Goal: Entertainment & Leisure: Consume media (video, audio)

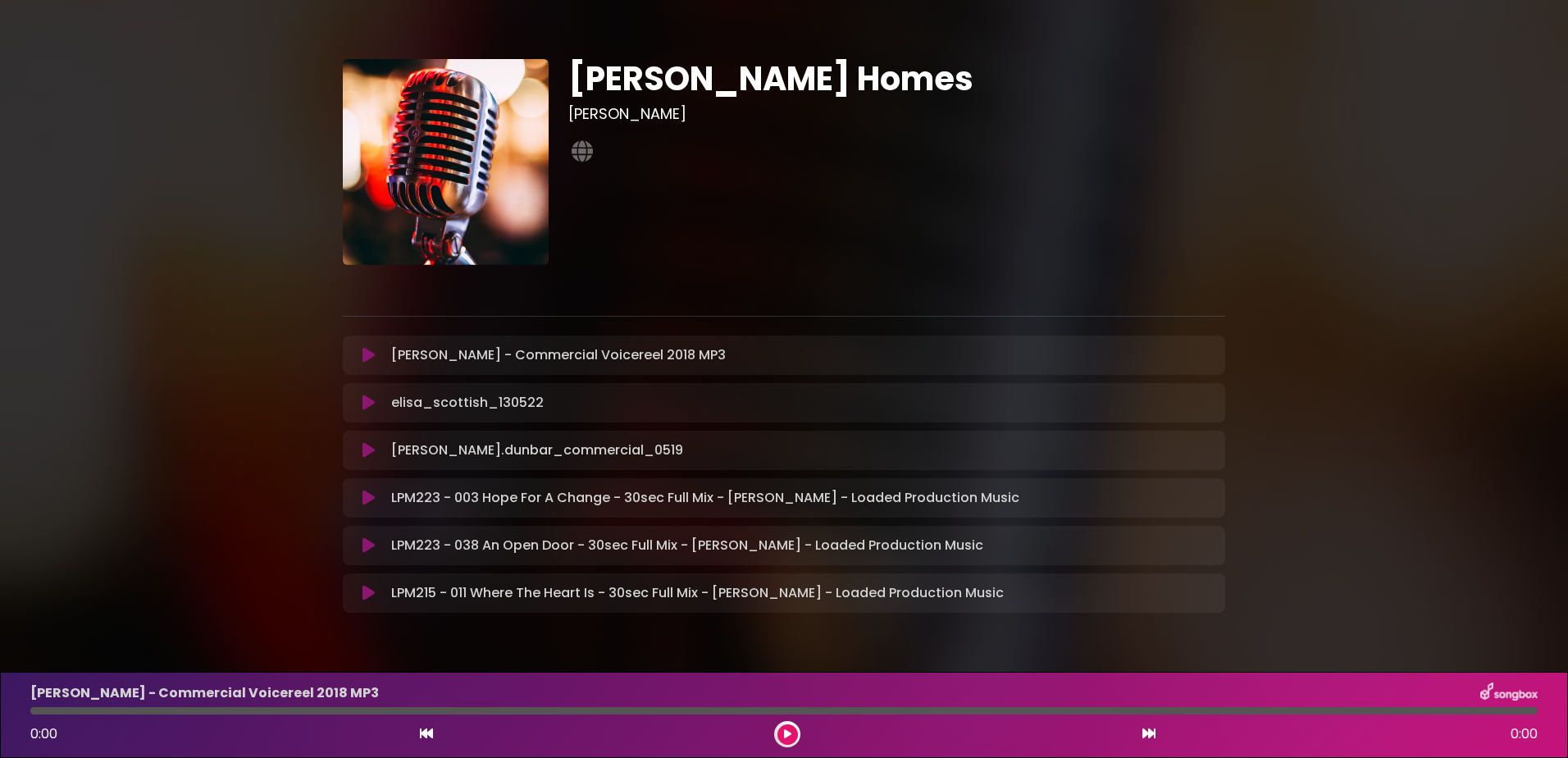
click at [363, 354] on icon at bounding box center [368, 355] width 12 height 16
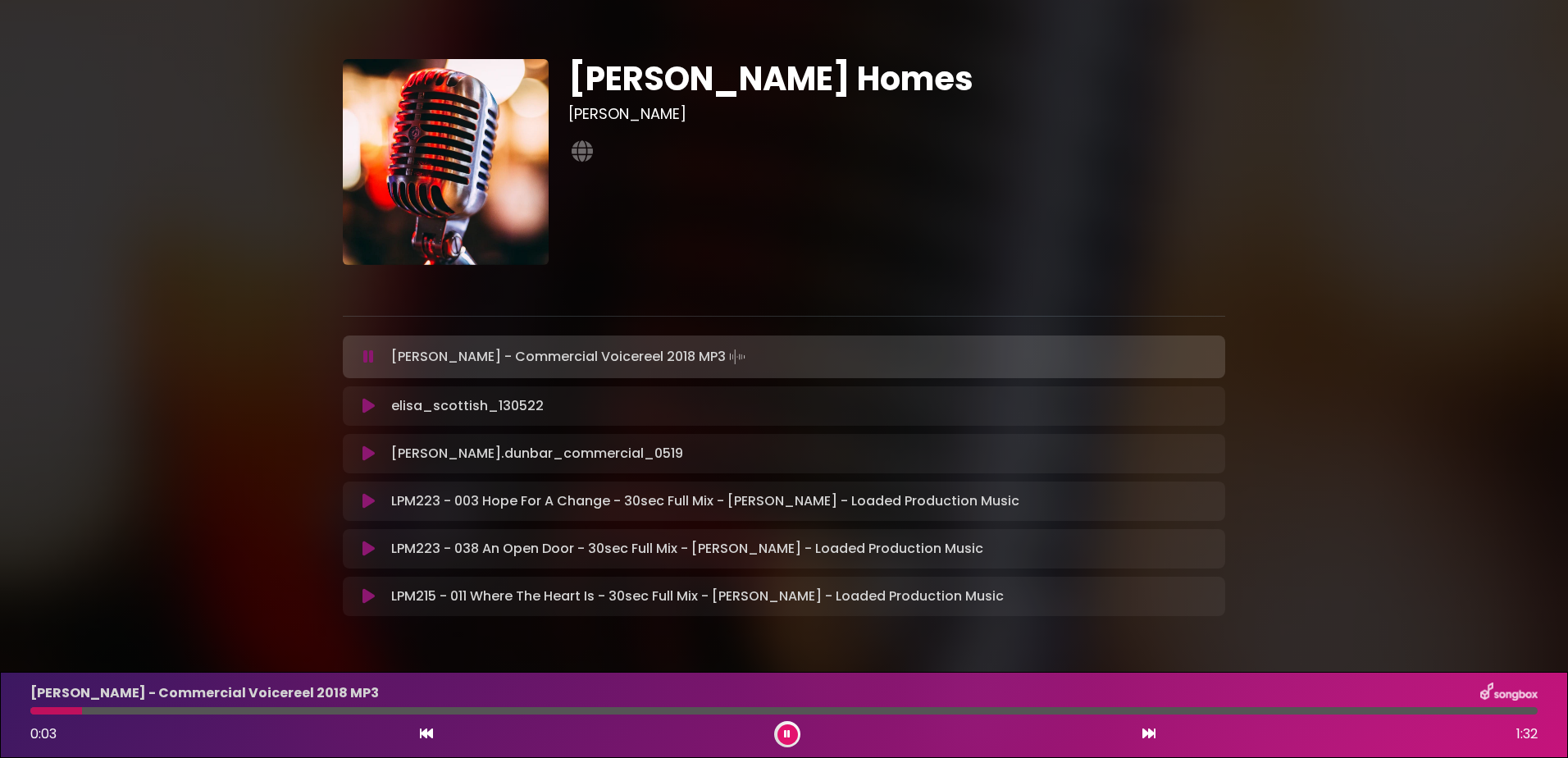
click at [367, 407] on icon at bounding box center [368, 406] width 12 height 16
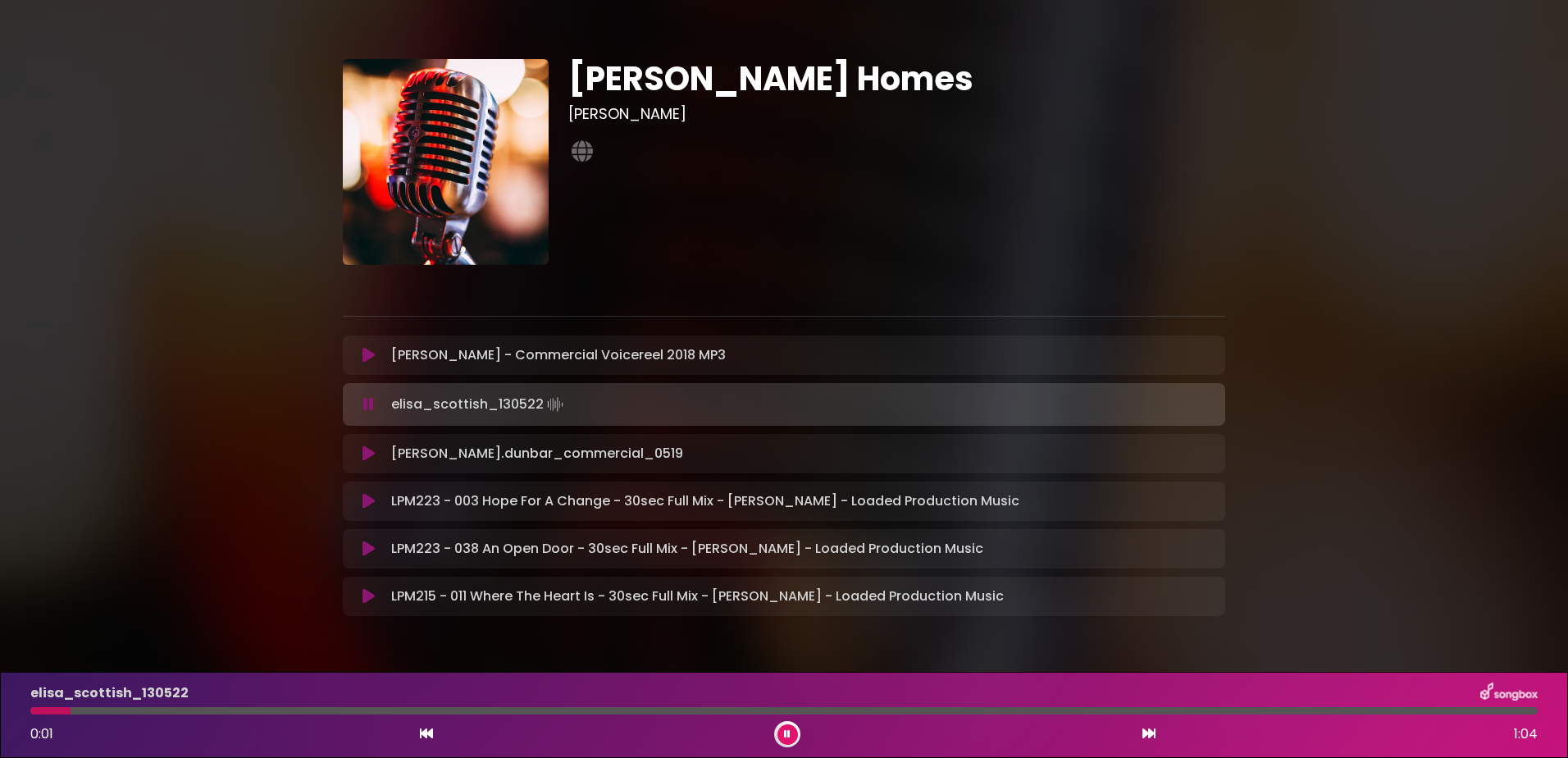
click at [364, 454] on icon at bounding box center [368, 453] width 12 height 16
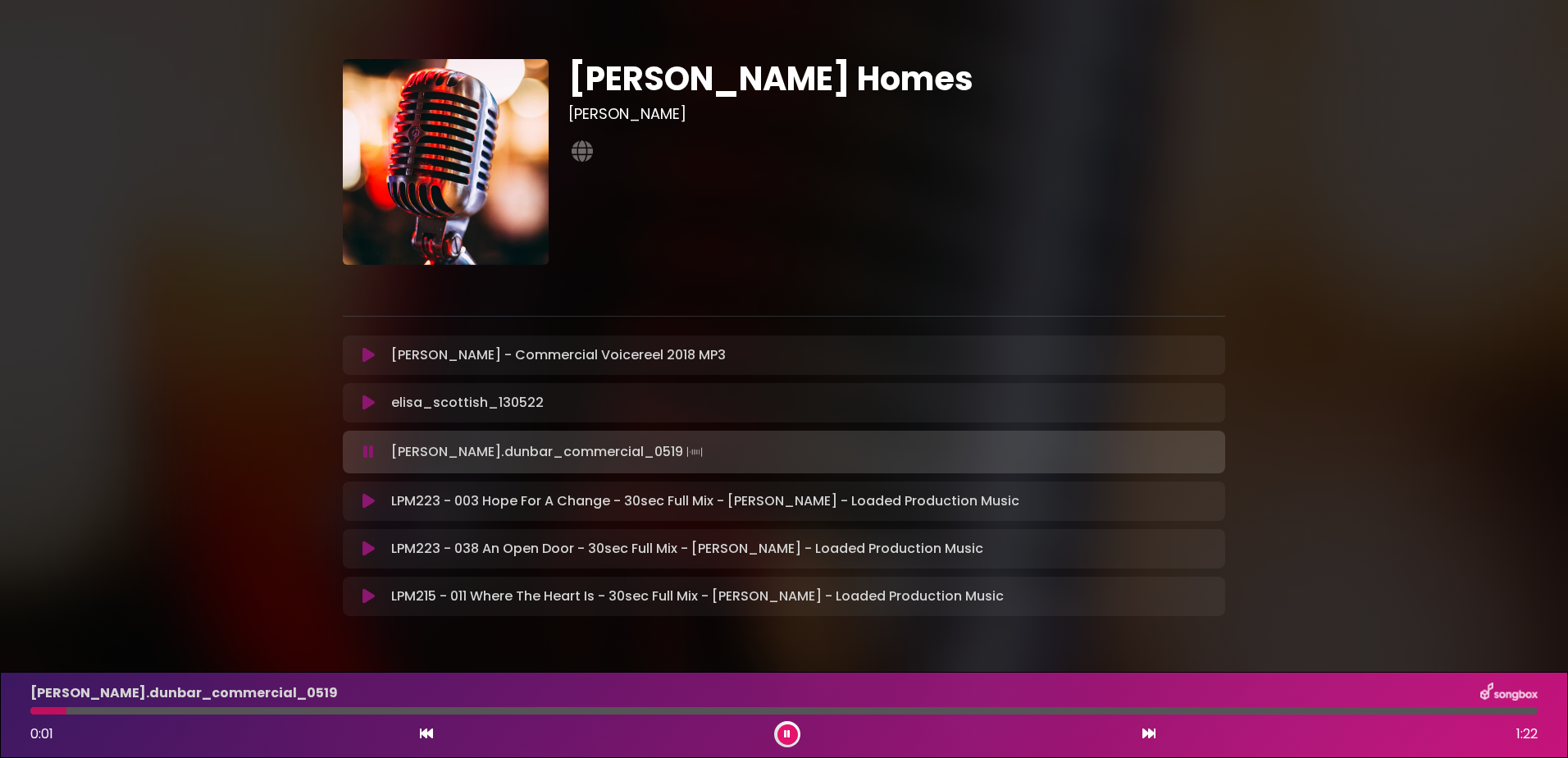
click at [365, 504] on icon at bounding box center [368, 501] width 12 height 16
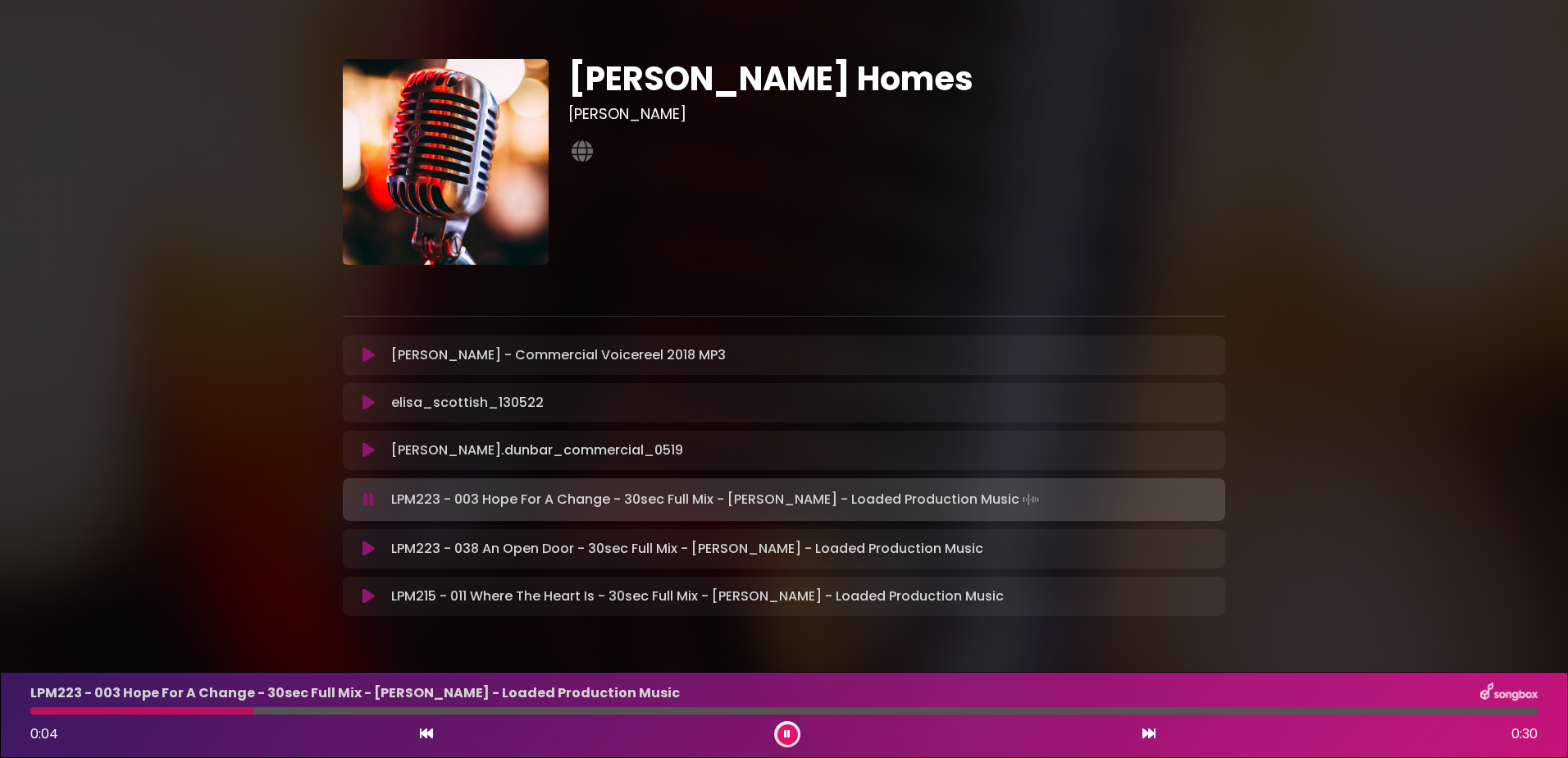
click at [366, 352] on icon at bounding box center [368, 355] width 12 height 16
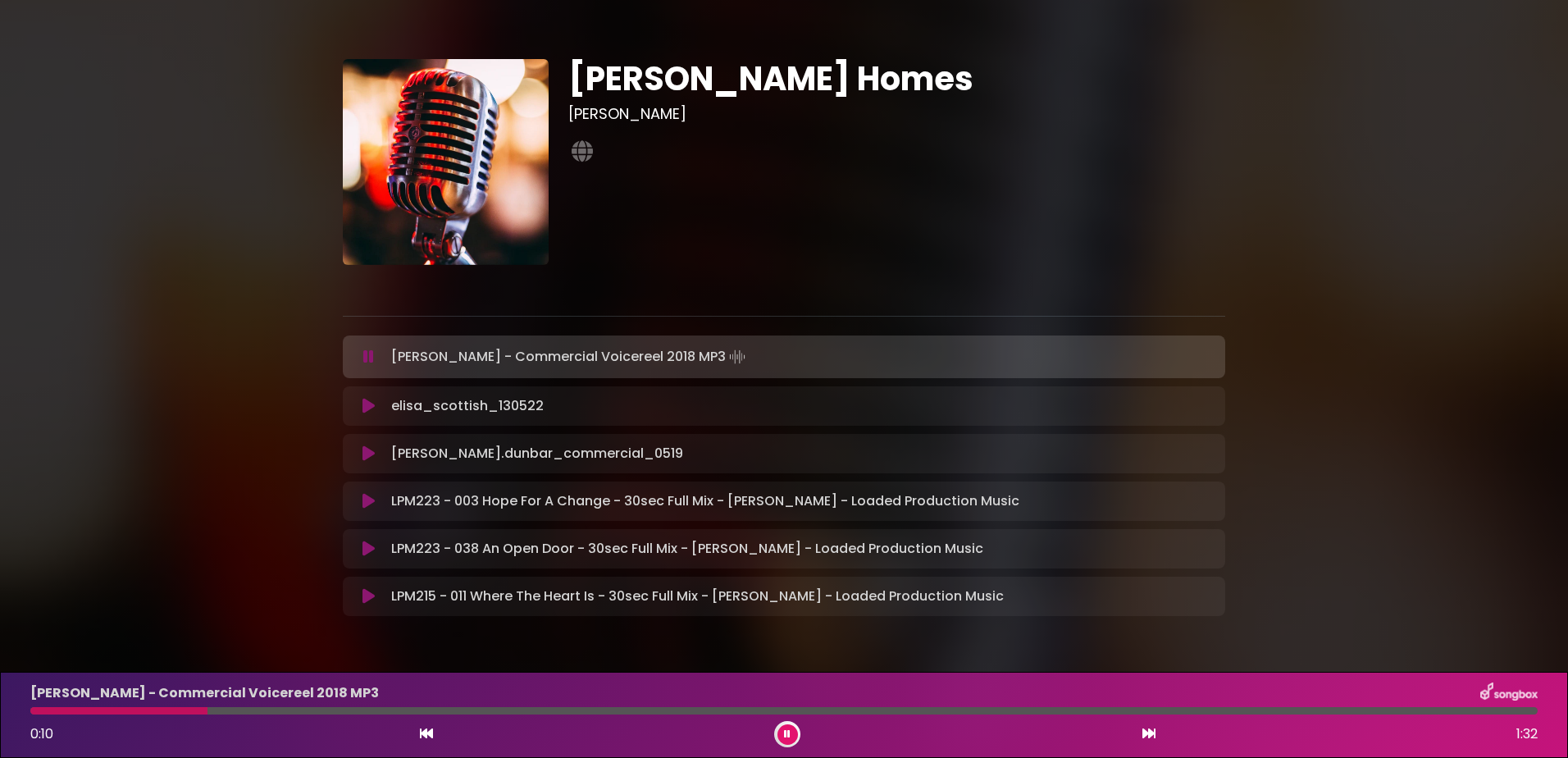
click at [366, 413] on icon at bounding box center [368, 406] width 12 height 16
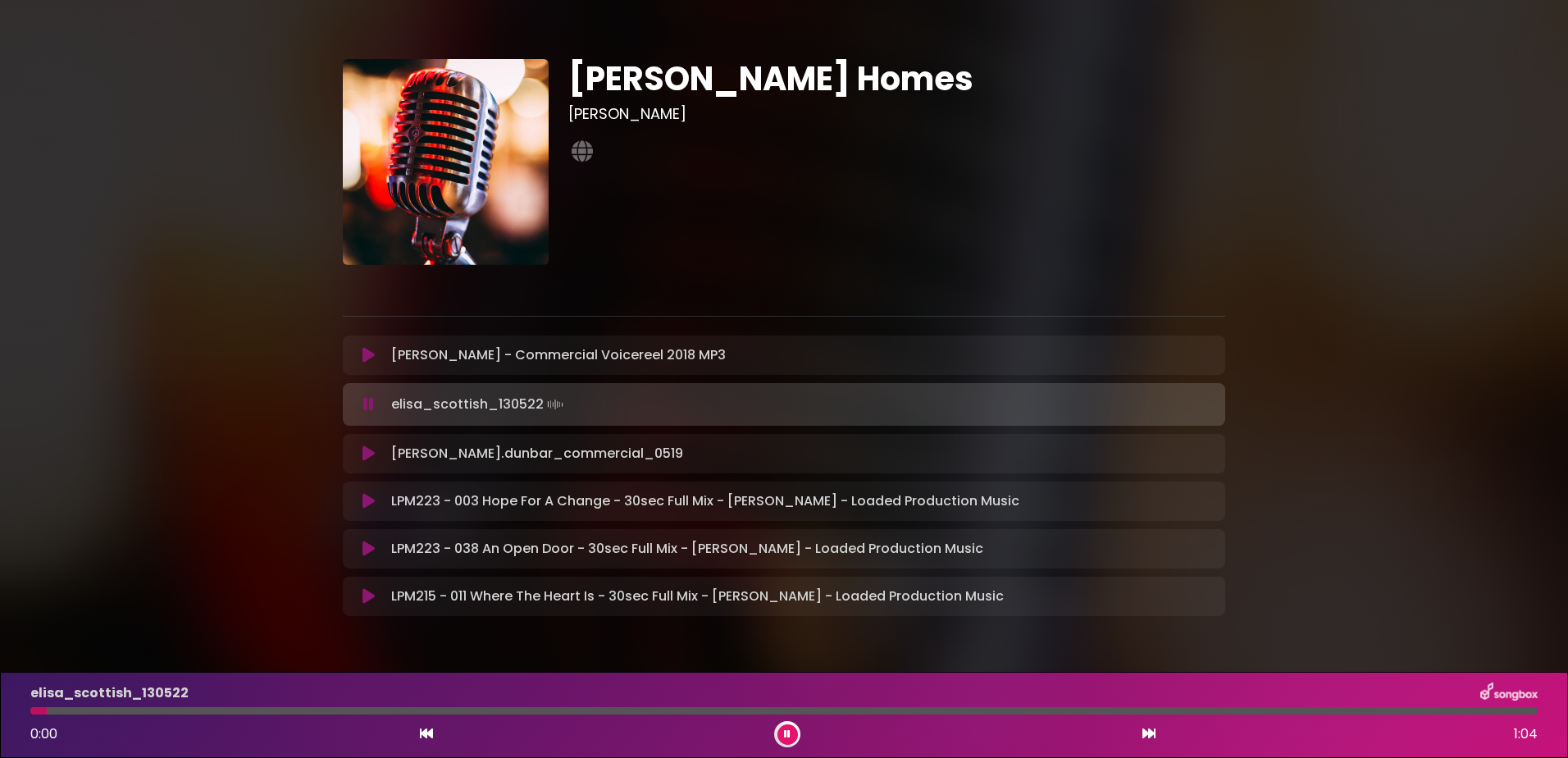
click at [378, 713] on div at bounding box center [784, 710] width 1507 height 8
click at [625, 710] on div at bounding box center [784, 710] width 1507 height 8
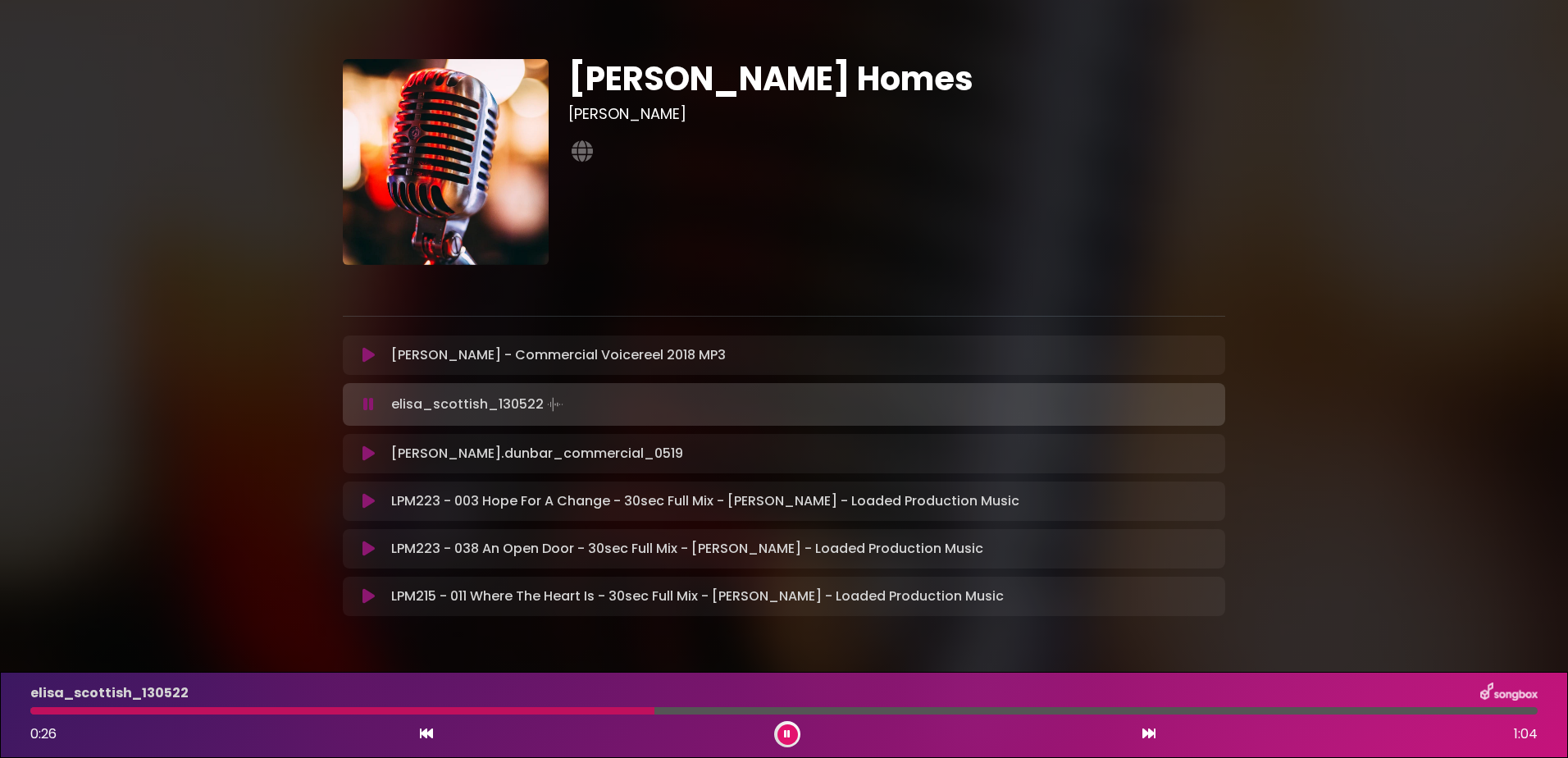
click at [852, 710] on div at bounding box center [784, 710] width 1507 height 8
click at [361, 349] on button at bounding box center [369, 355] width 32 height 16
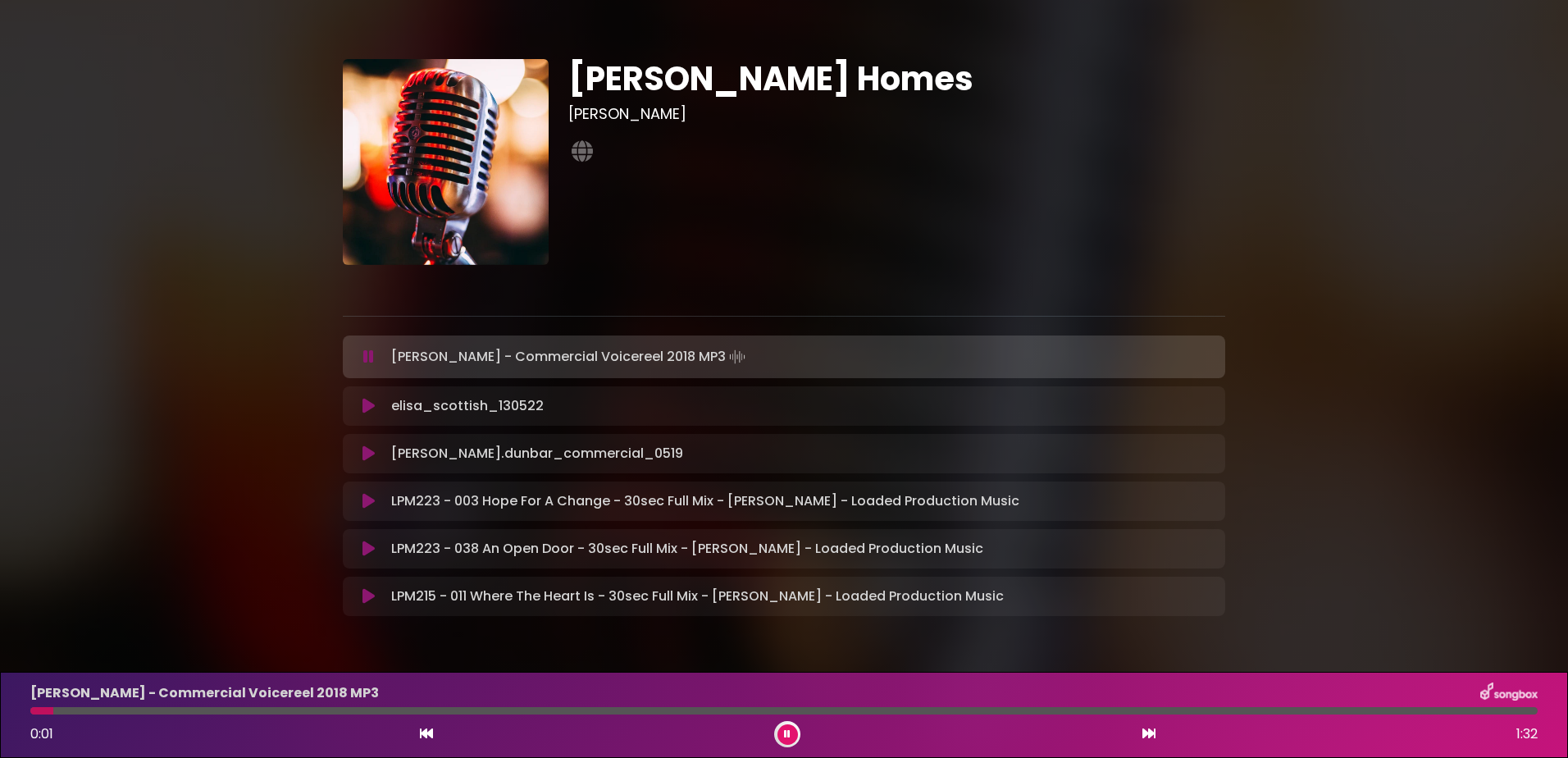
click at [503, 711] on div at bounding box center [784, 710] width 1507 height 8
click at [742, 715] on div "[PERSON_NAME] - Commercial Voicereel 2018 MP3 0:31 1:32" at bounding box center [783, 715] width 1526 height 65
click at [827, 711] on div at bounding box center [784, 710] width 1507 height 8
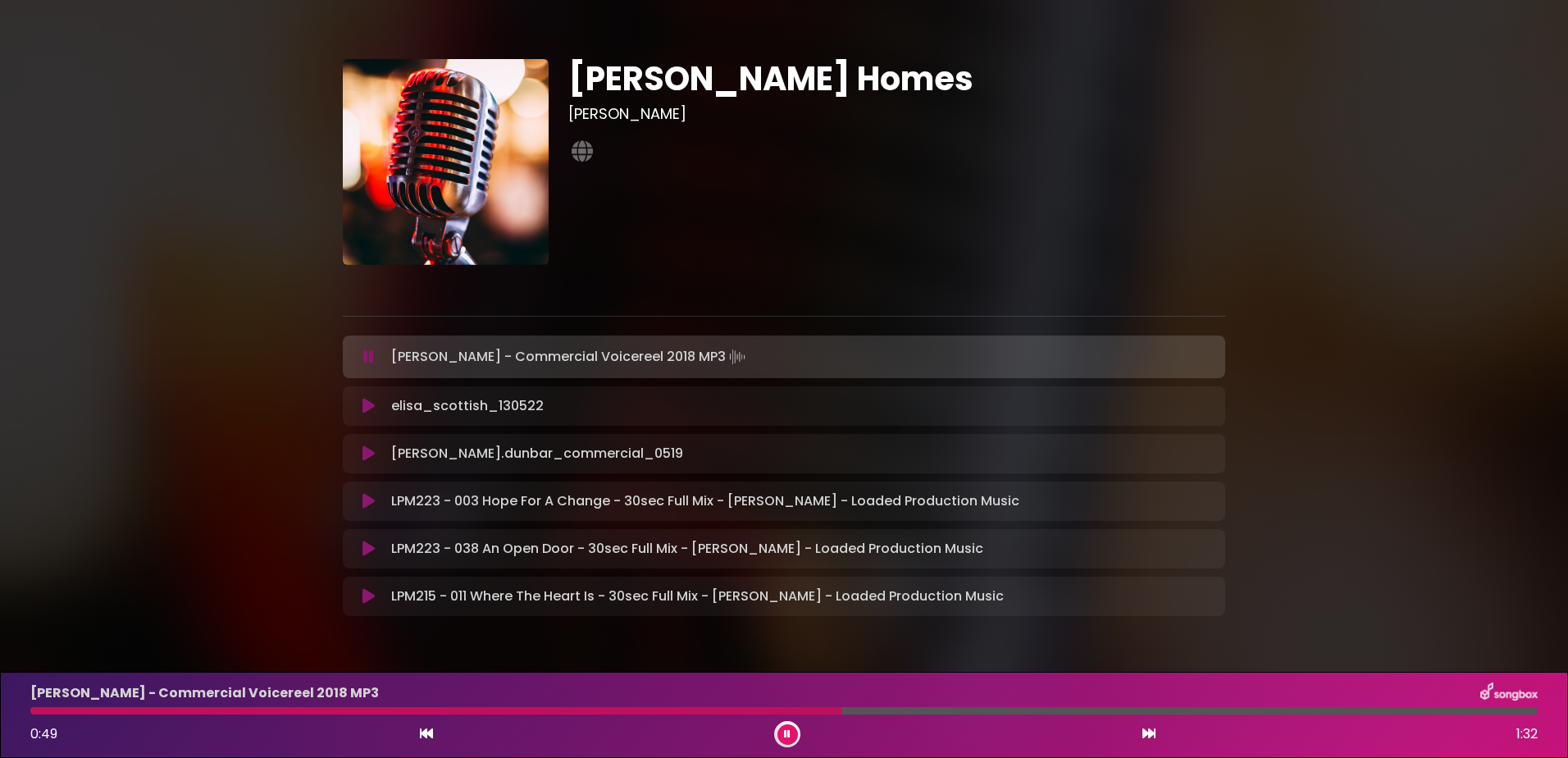
click at [1037, 707] on div at bounding box center [784, 710] width 1507 height 8
click at [369, 455] on icon at bounding box center [368, 453] width 12 height 16
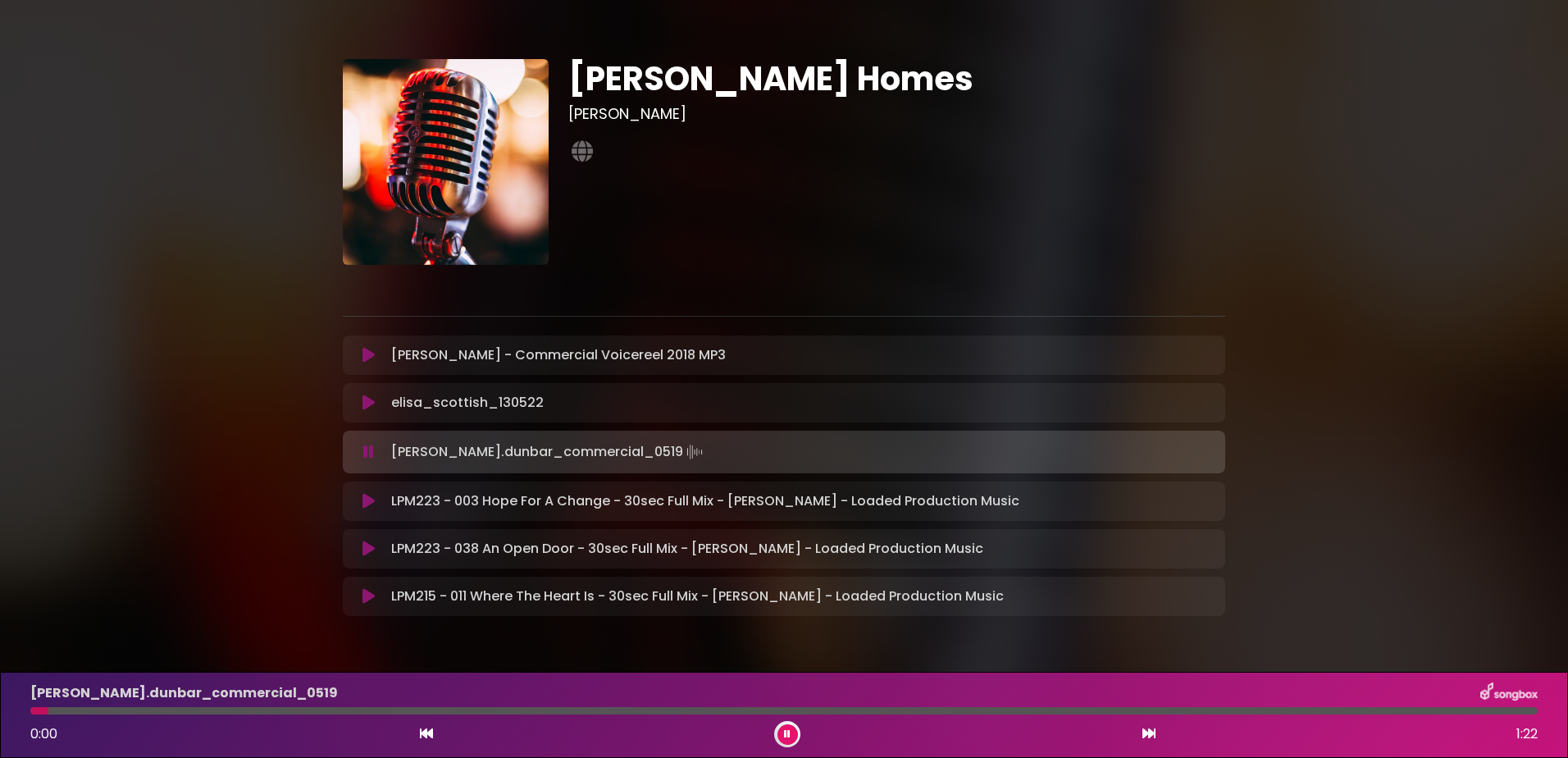
click at [262, 708] on div at bounding box center [784, 710] width 1507 height 8
click at [574, 711] on div at bounding box center [784, 710] width 1507 height 8
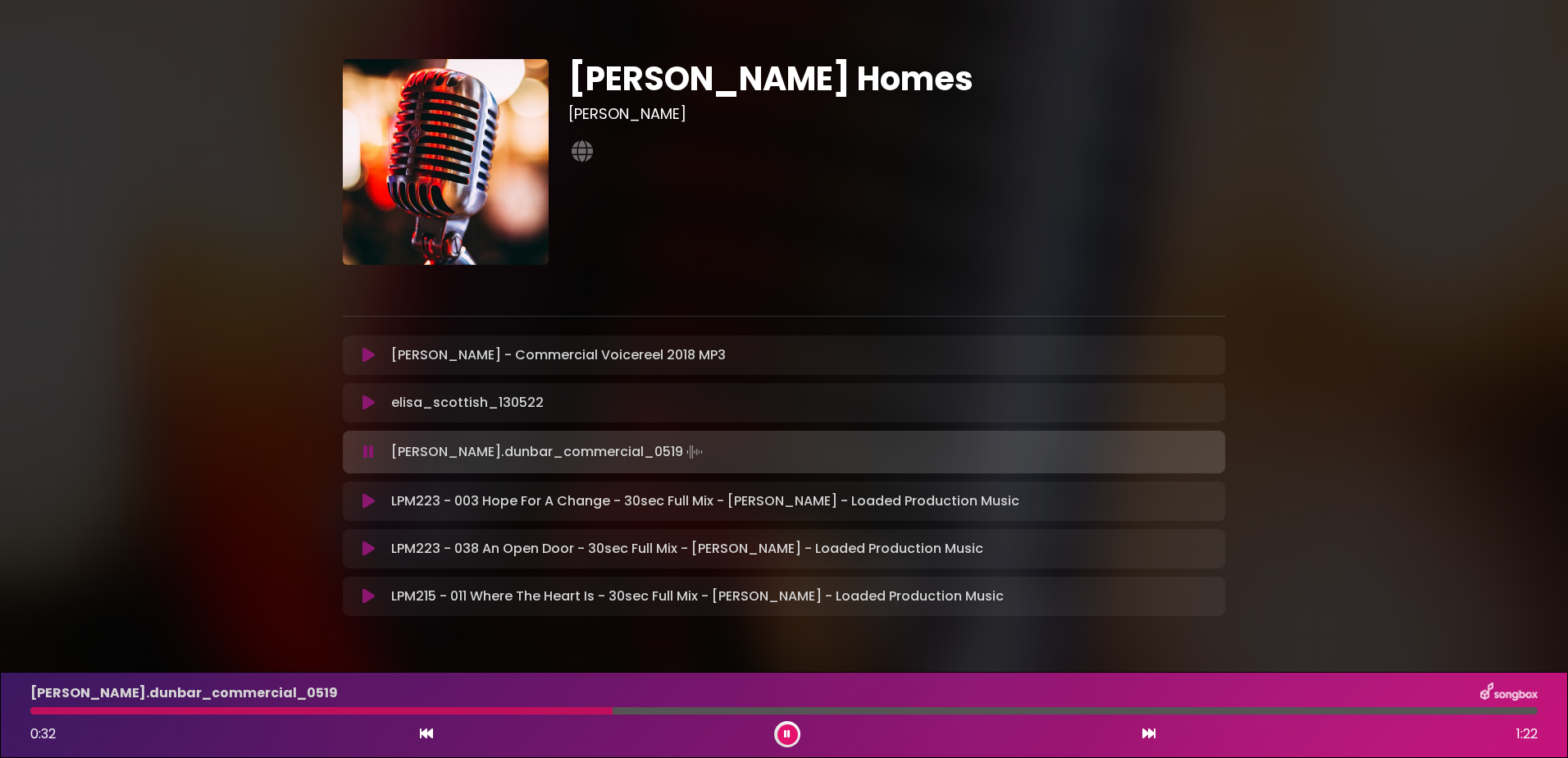
click at [929, 706] on div "[PERSON_NAME].dunbar_commercial_0519 0:32 1:22" at bounding box center [783, 715] width 1526 height 65
click at [930, 713] on div at bounding box center [784, 710] width 1507 height 8
click at [360, 498] on button at bounding box center [369, 501] width 32 height 16
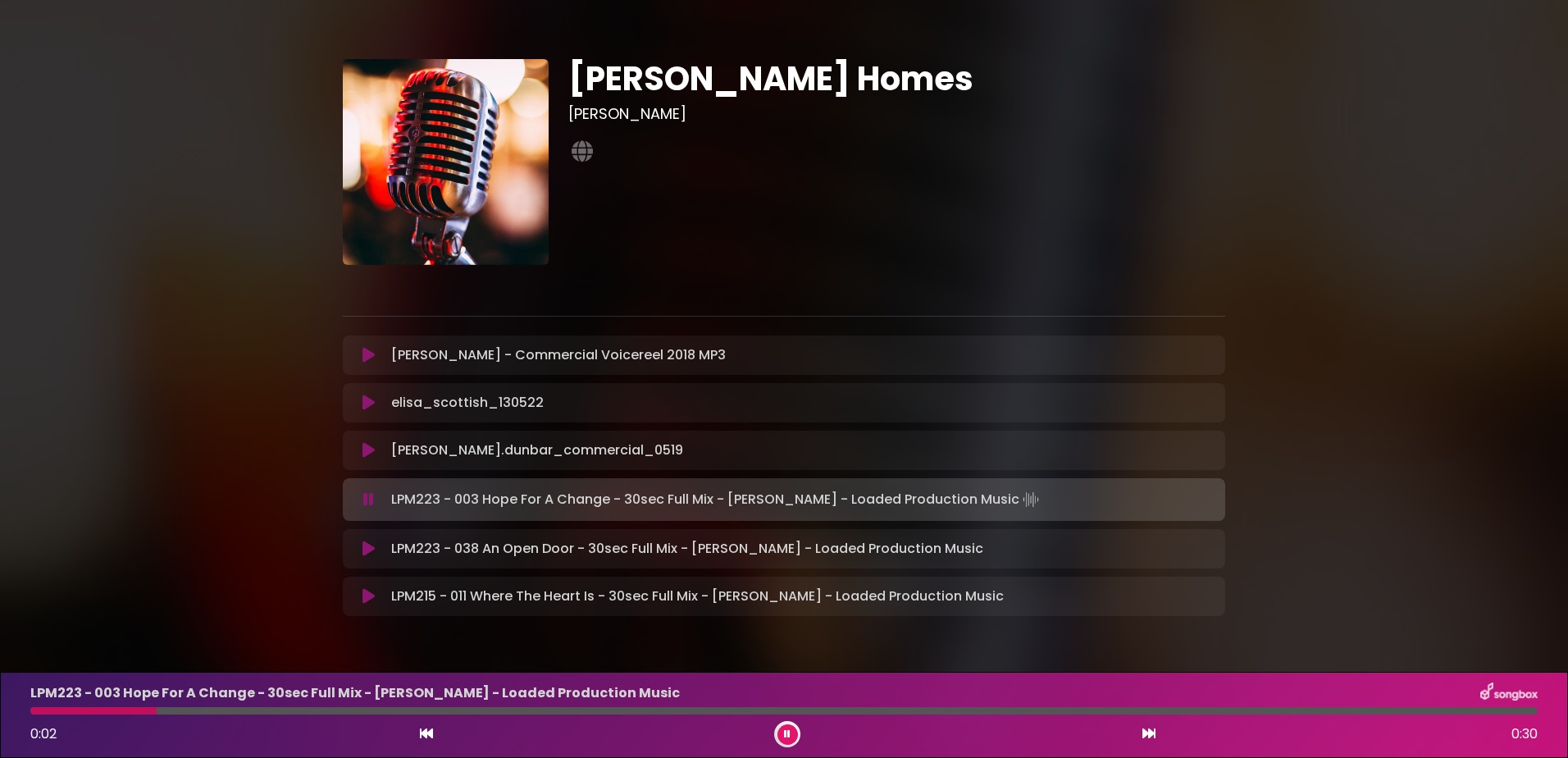
click at [466, 712] on div at bounding box center [784, 710] width 1507 height 8
click at [368, 545] on icon at bounding box center [368, 548] width 12 height 16
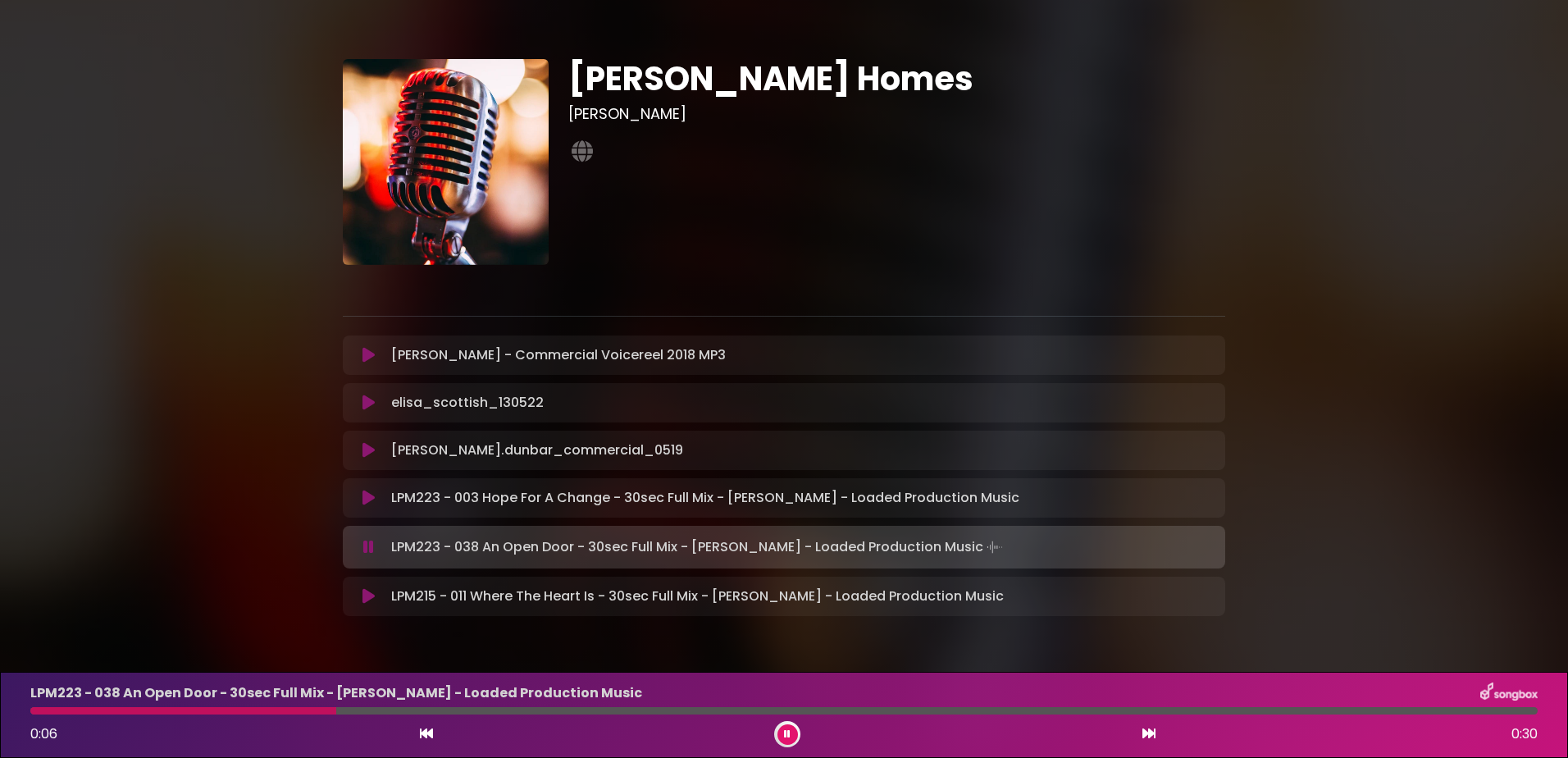
click at [368, 596] on icon at bounding box center [368, 596] width 12 height 16
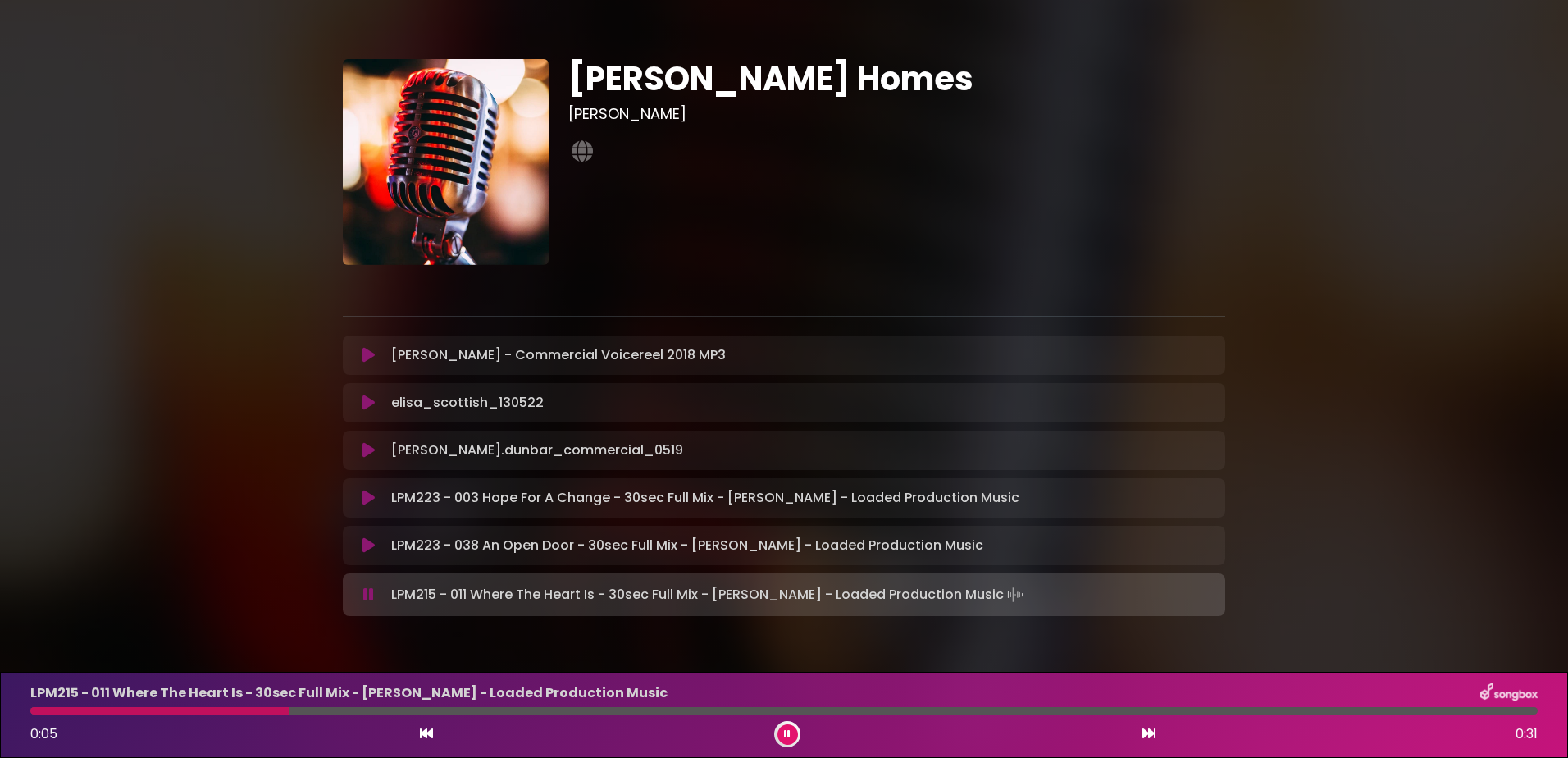
click at [529, 705] on div "LPM215 - 011 Where The Heart Is - 30sec Full Mix - [PERSON_NAME] - Loaded Produ…" at bounding box center [783, 715] width 1526 height 65
click at [634, 715] on div "LPM215 - 011 Where The Heart Is - 30sec Full Mix - [PERSON_NAME] - Loaded Produ…" at bounding box center [783, 715] width 1526 height 65
click at [639, 708] on div at bounding box center [784, 710] width 1507 height 8
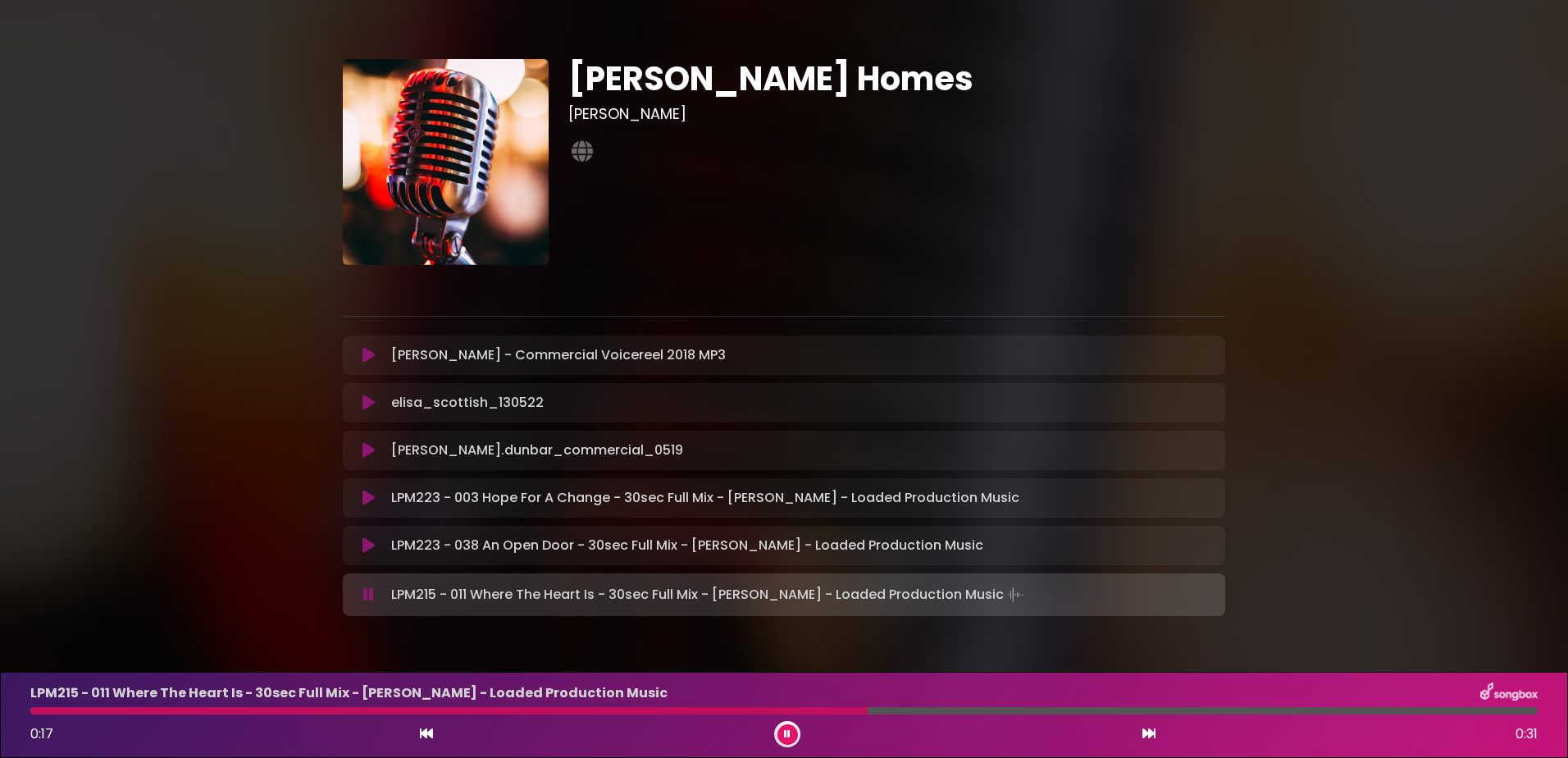
click at [366, 496] on icon at bounding box center [368, 498] width 12 height 16
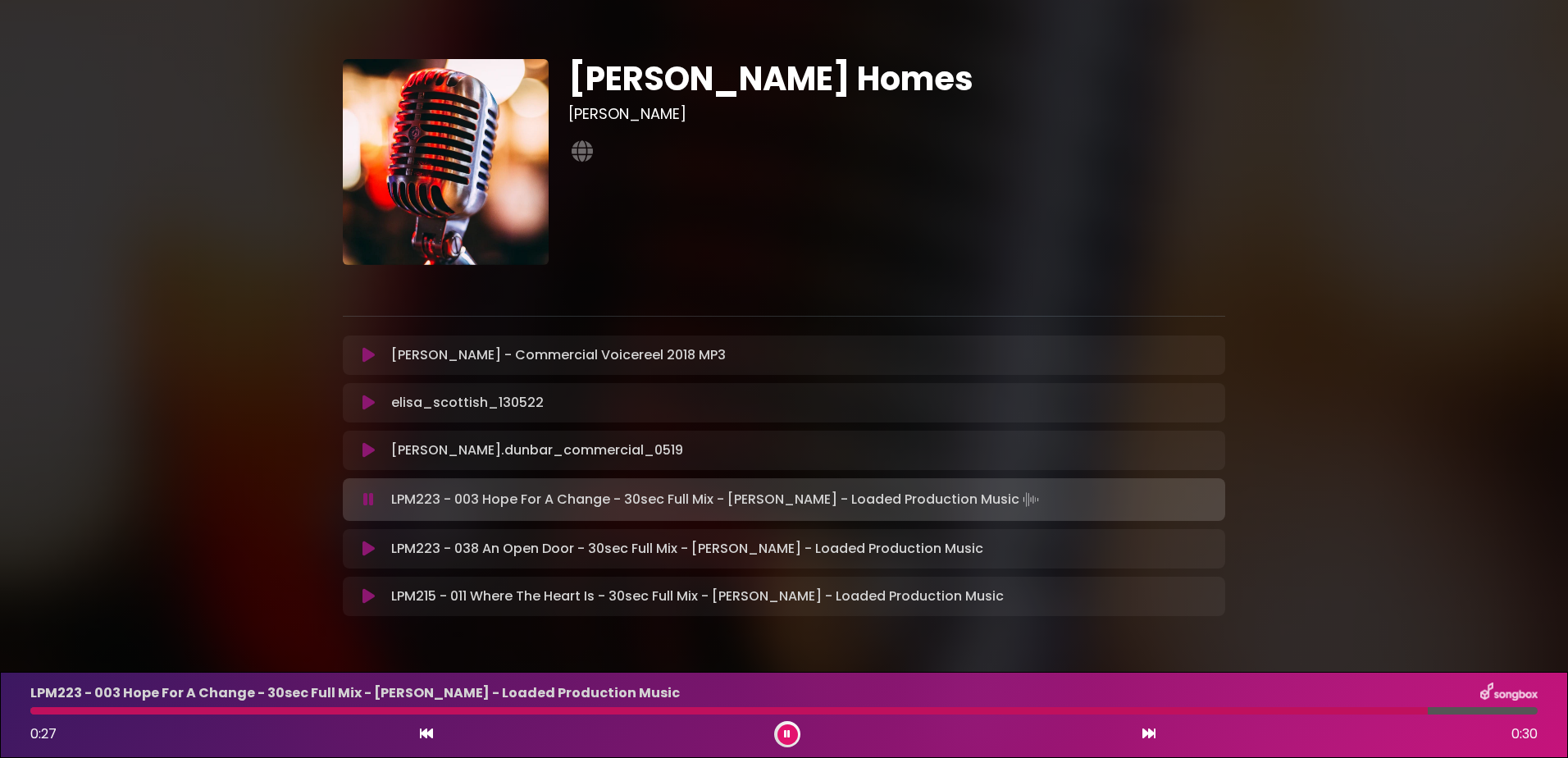
click at [372, 543] on icon at bounding box center [368, 548] width 12 height 16
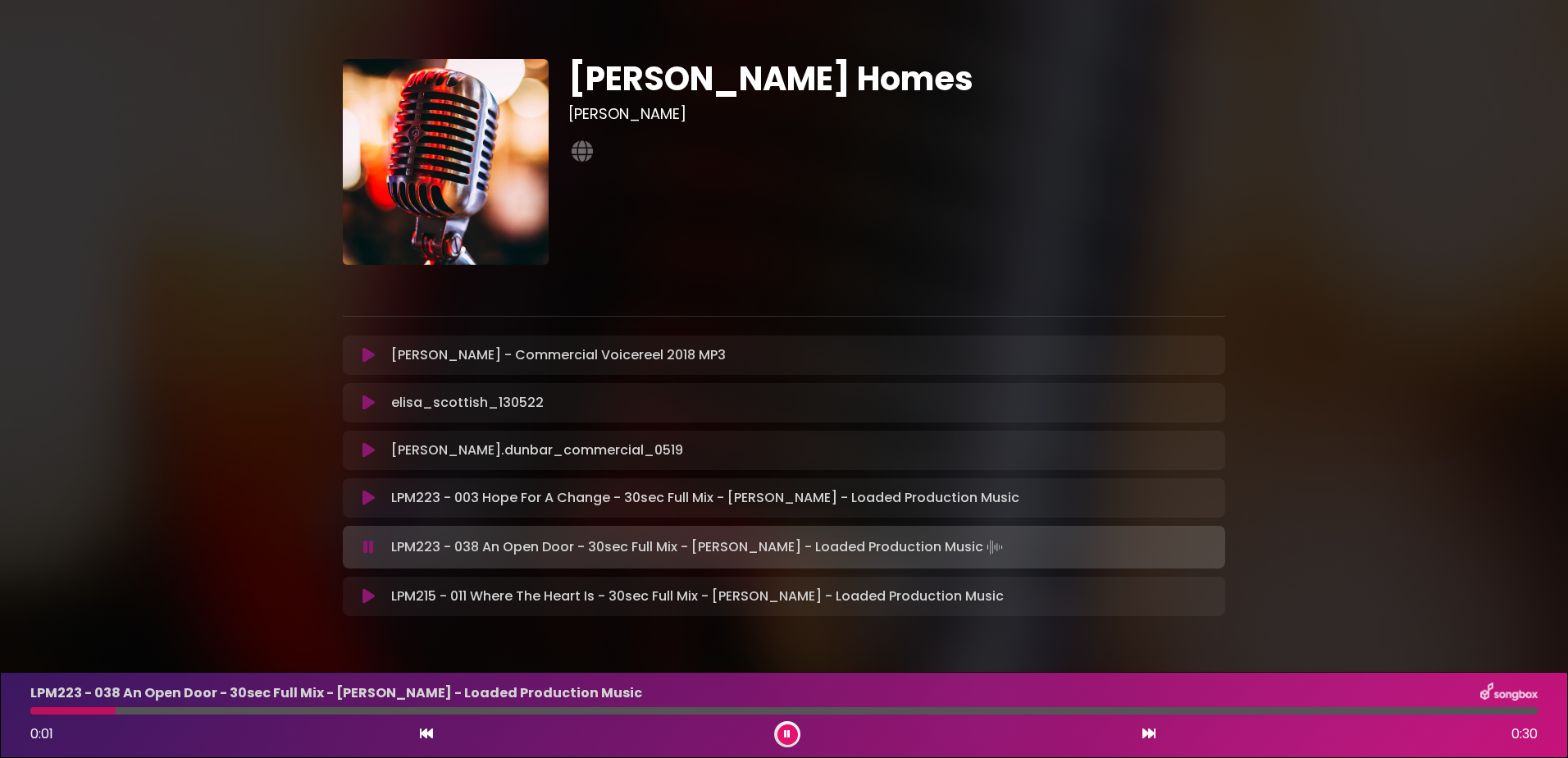
click at [325, 710] on div at bounding box center [784, 710] width 1507 height 8
click at [609, 712] on div at bounding box center [784, 710] width 1507 height 8
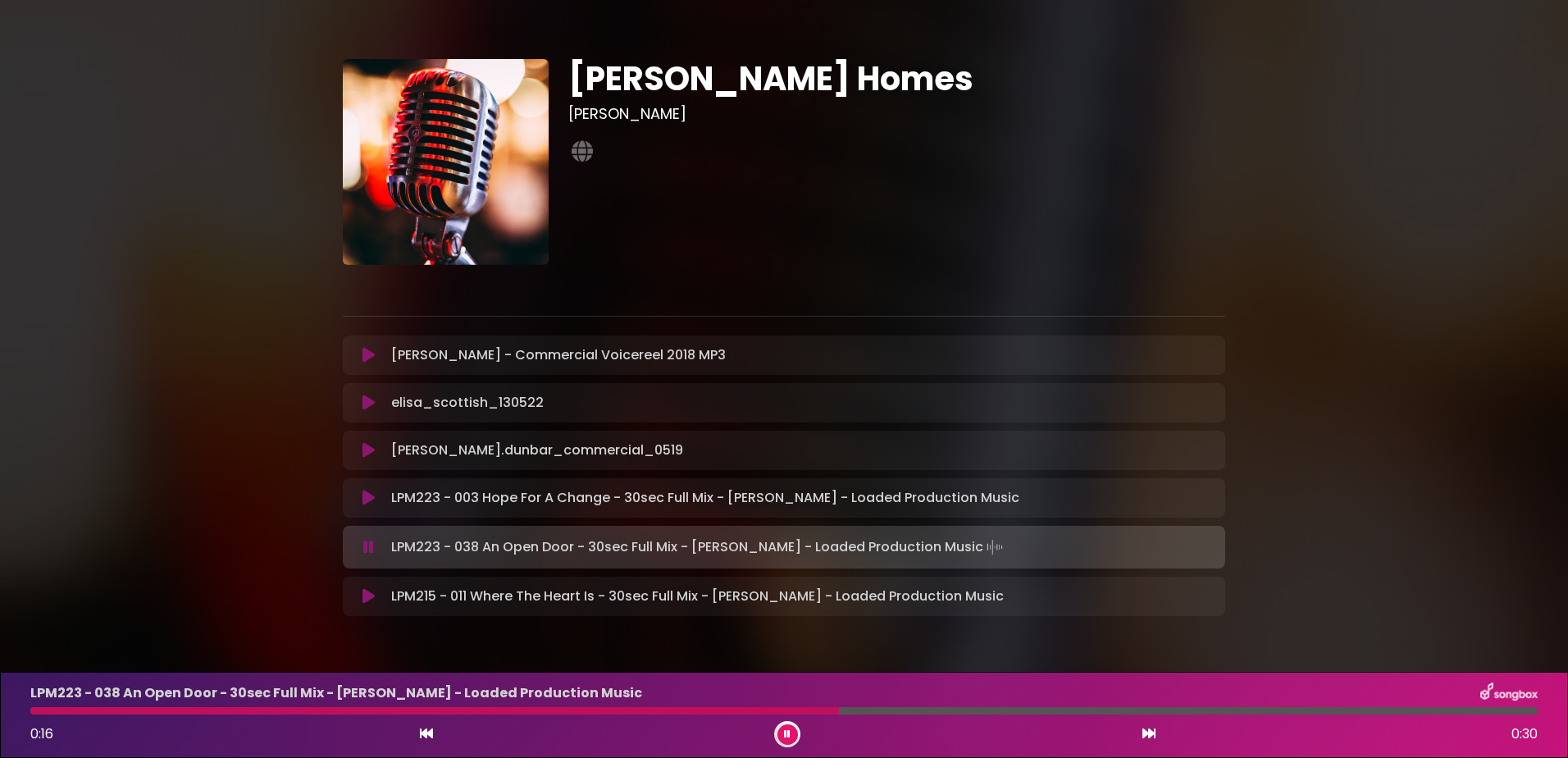
click at [35, 711] on div at bounding box center [435, 710] width 809 height 8
click at [1035, 710] on div at bounding box center [784, 710] width 1507 height 8
click at [1303, 712] on div at bounding box center [784, 710] width 1507 height 8
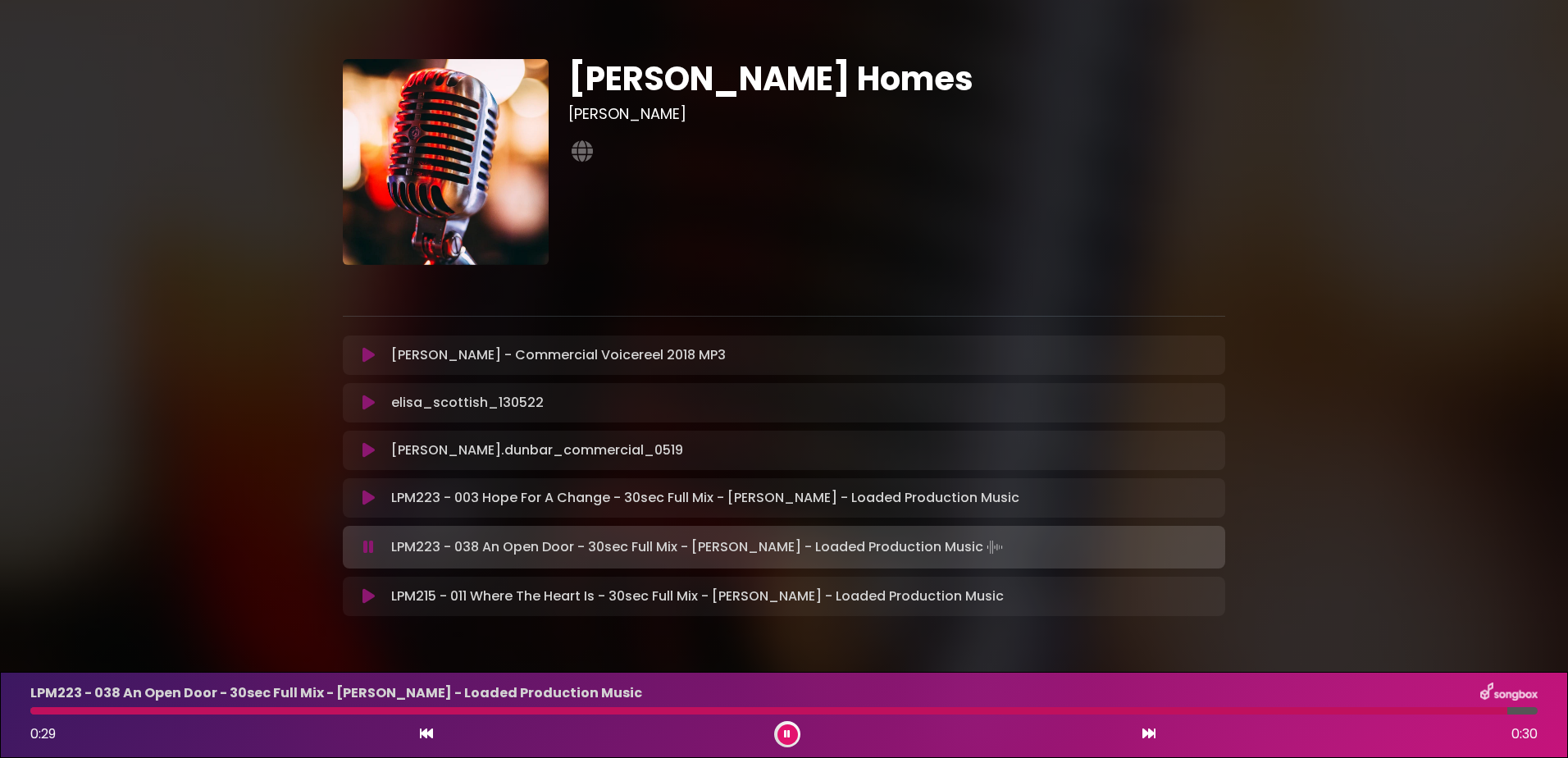
click at [362, 597] on icon at bounding box center [368, 596] width 12 height 16
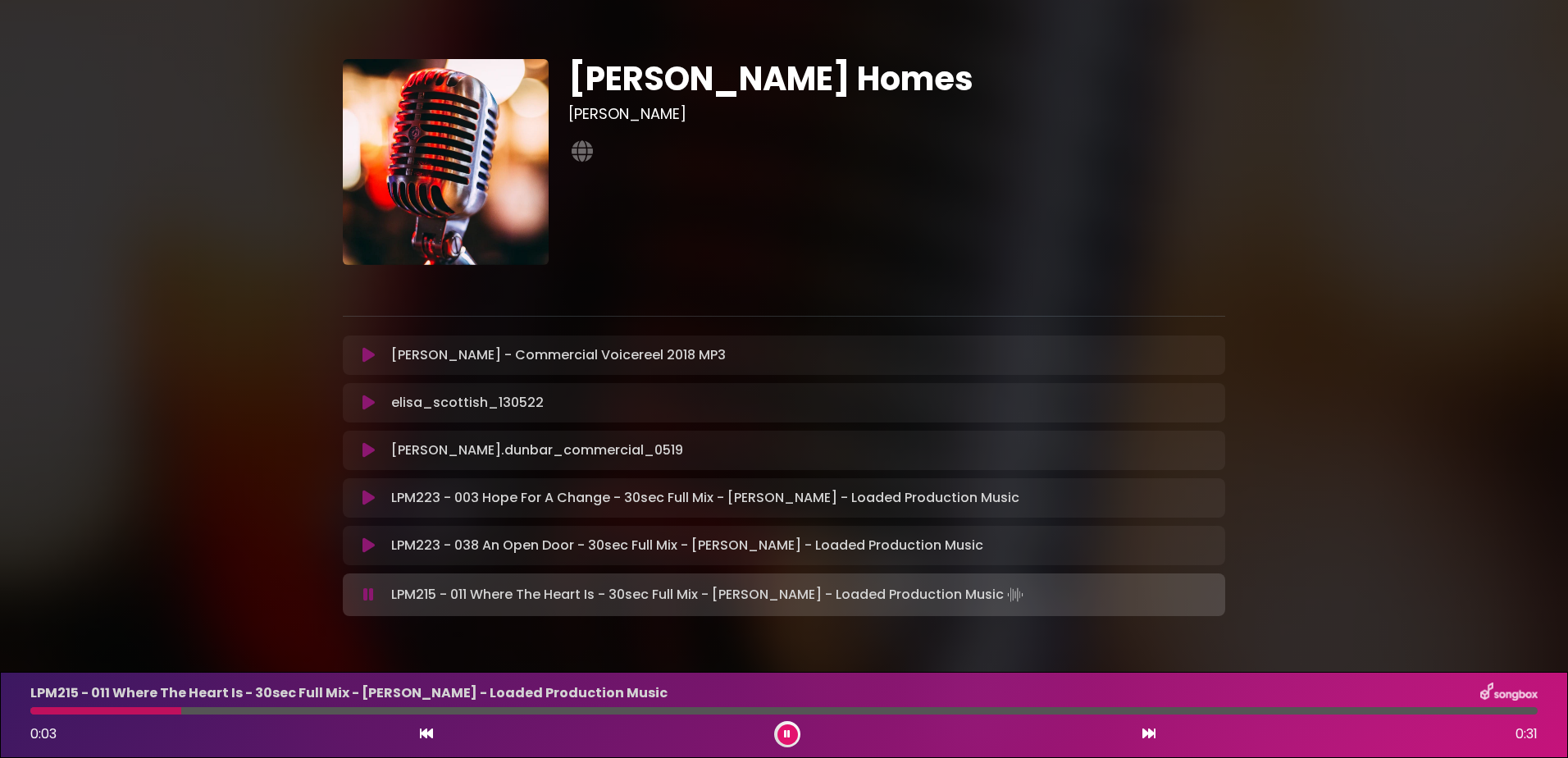
click at [366, 493] on icon at bounding box center [368, 498] width 12 height 16
